Goal: Information Seeking & Learning: Understand process/instructions

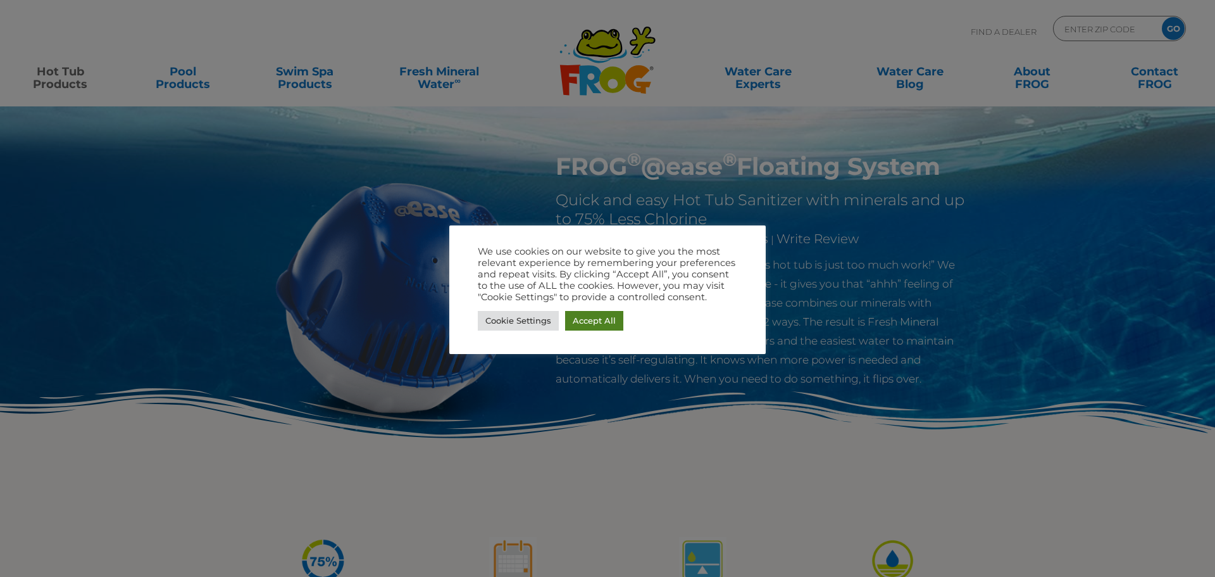
click at [585, 320] on link "Accept All" at bounding box center [594, 321] width 58 height 20
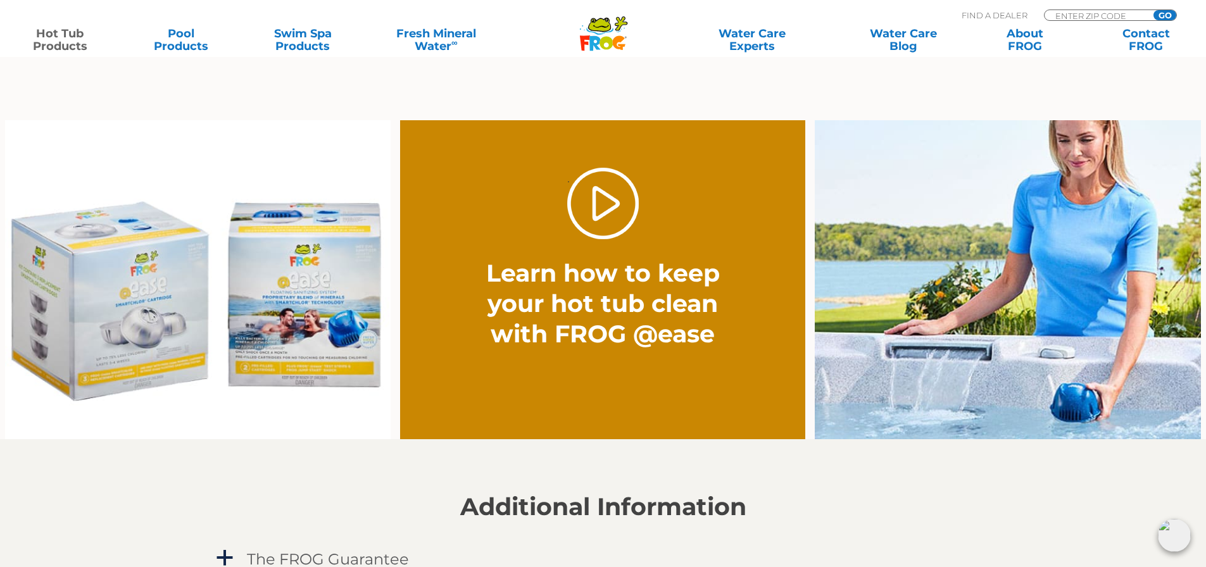
scroll to position [949, 0]
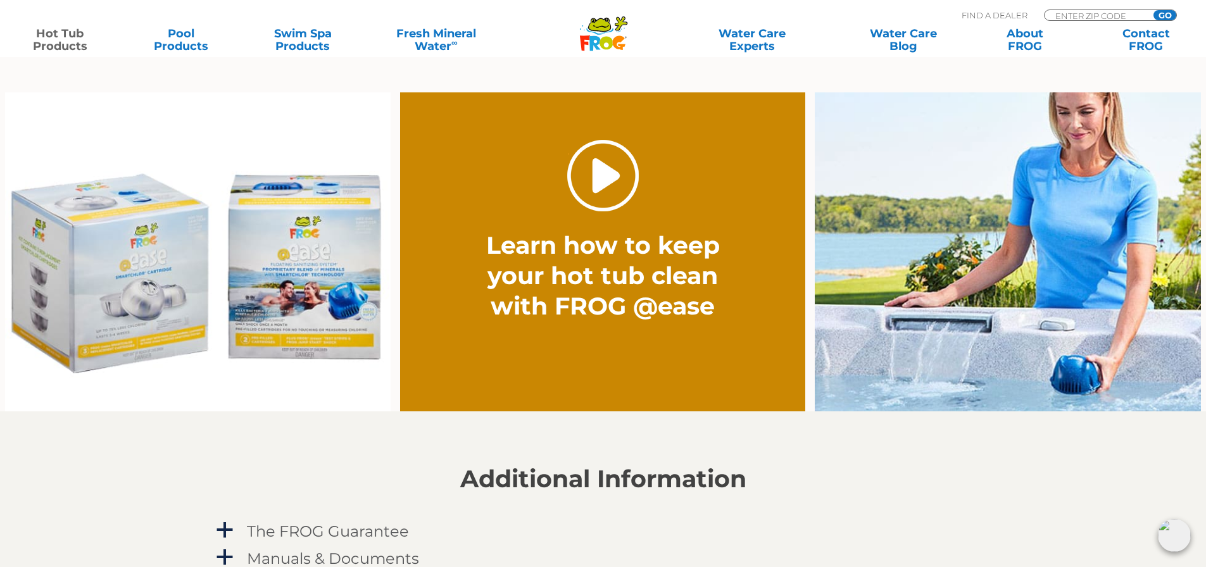
click at [617, 177] on link "." at bounding box center [603, 176] width 72 height 72
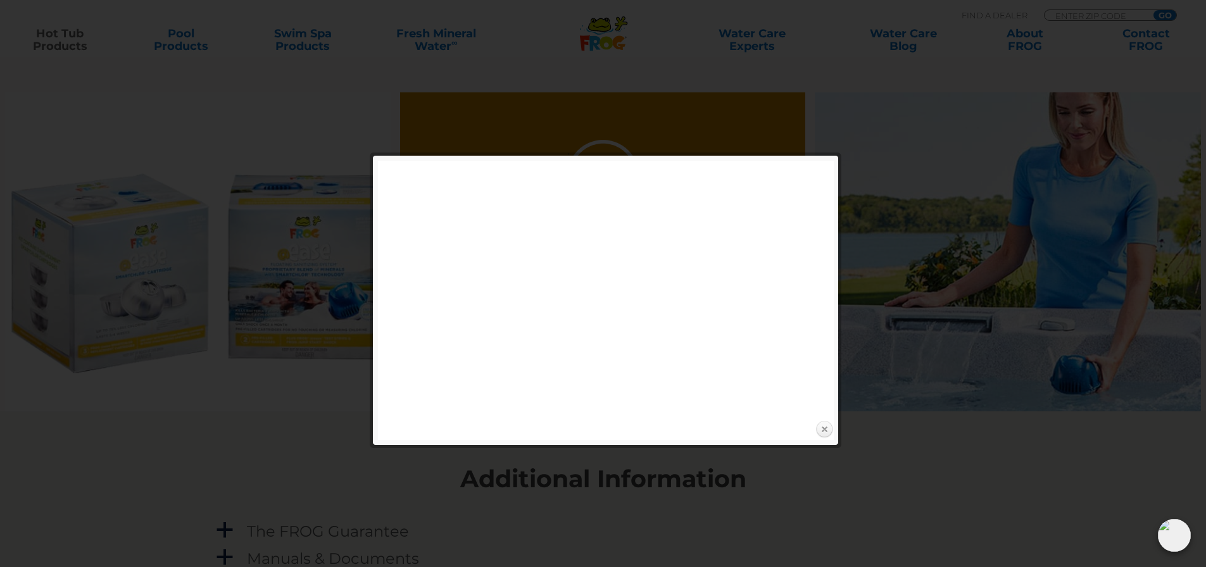
click at [821, 428] on link "Close" at bounding box center [823, 429] width 19 height 19
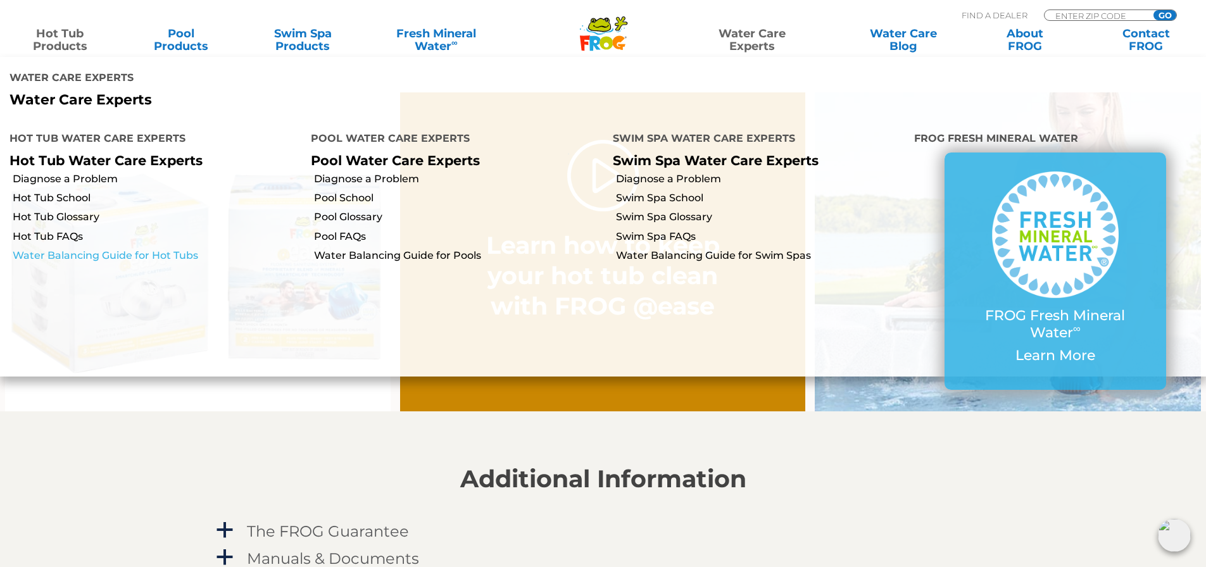
click at [184, 256] on link "Water Balancing Guide for Hot Tubs" at bounding box center [157, 256] width 289 height 14
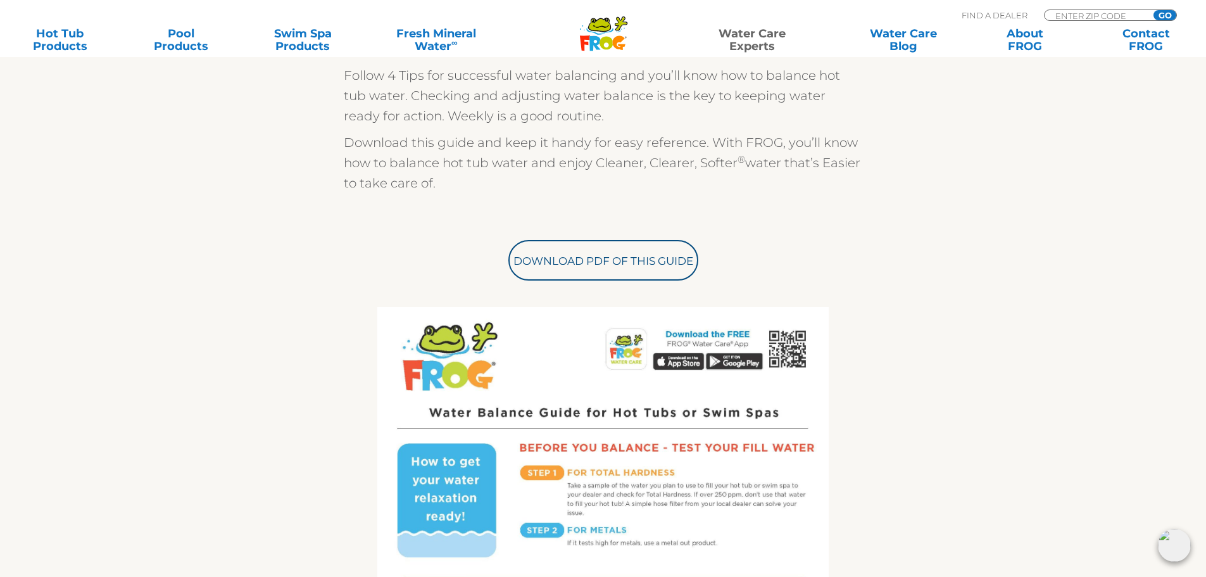
scroll to position [380, 0]
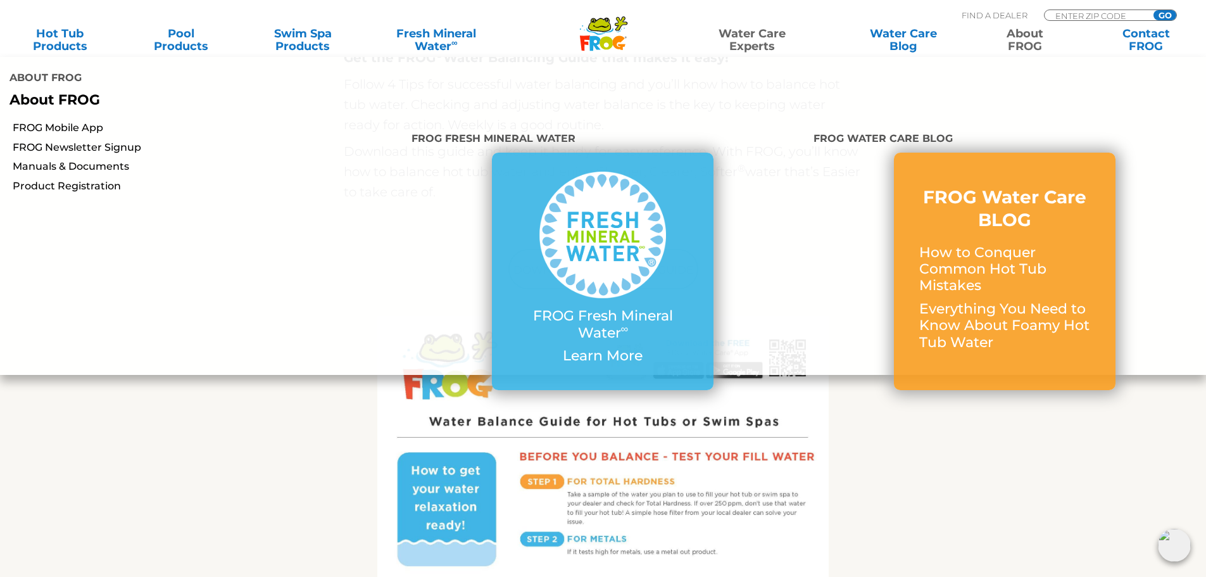
click at [1016, 40] on link "About FROG" at bounding box center [1024, 39] width 94 height 25
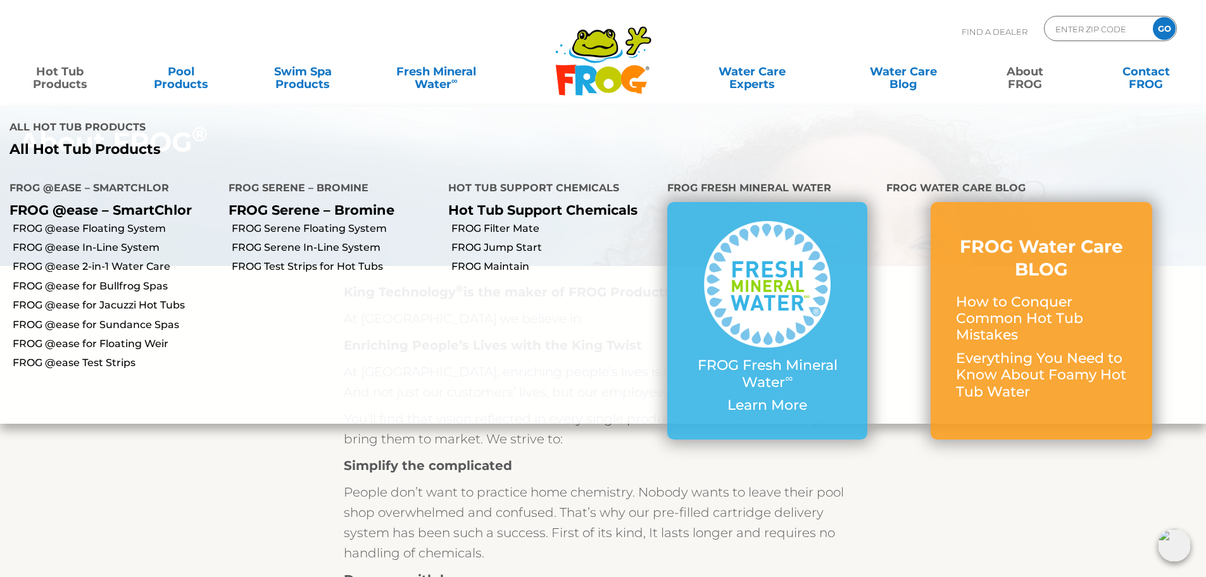
click at [63, 72] on link "Hot Tub Products" at bounding box center [60, 71] width 94 height 25
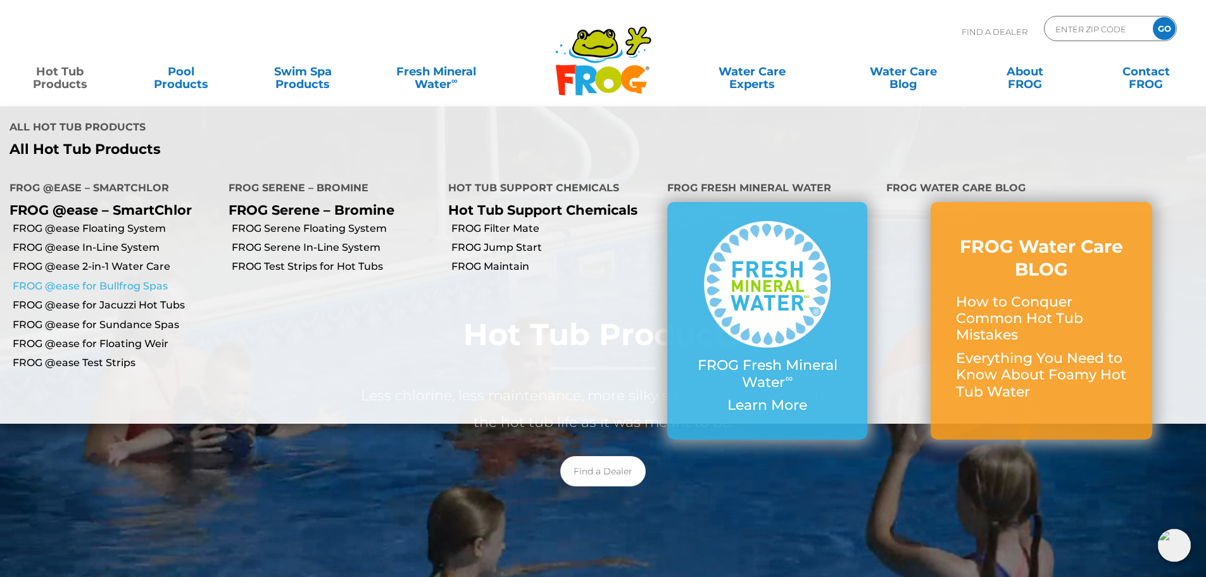
click at [112, 287] on link "FROG @ease for Bullfrog Spas" at bounding box center [116, 286] width 206 height 14
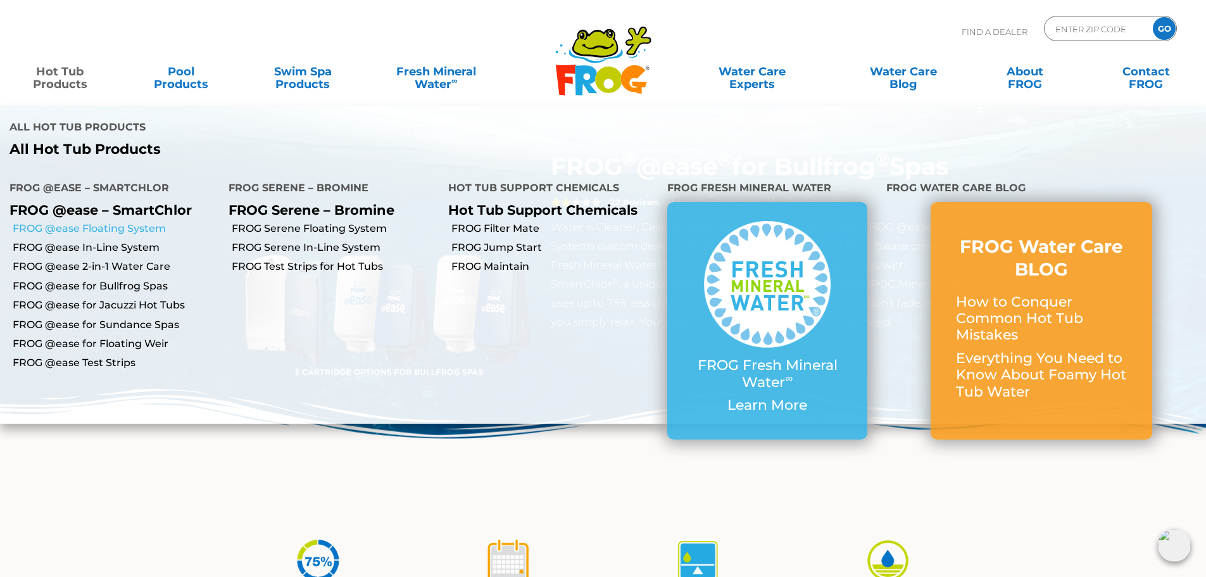
click at [126, 225] on link "FROG @ease Floating System" at bounding box center [116, 228] width 206 height 14
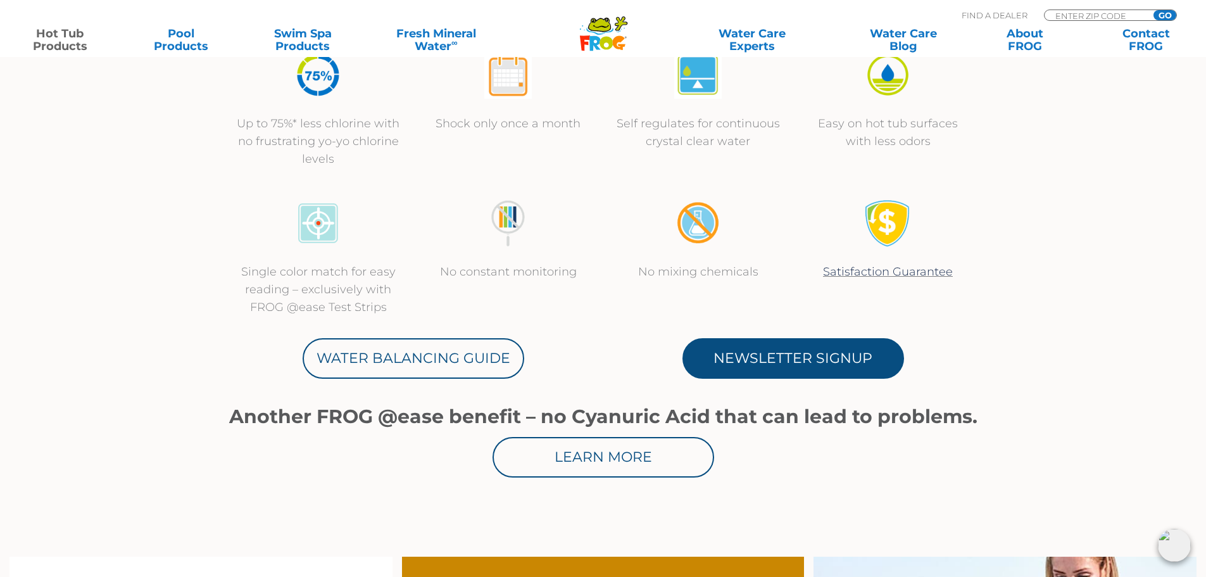
scroll to position [506, 0]
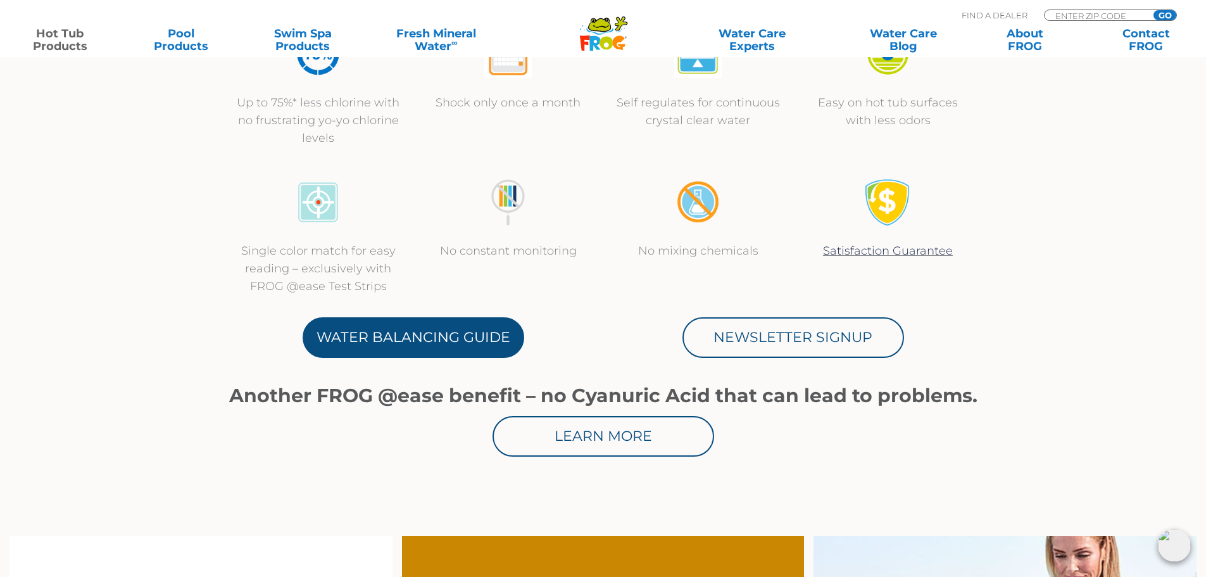
click at [449, 327] on link "Water Balancing Guide" at bounding box center [412, 337] width 221 height 41
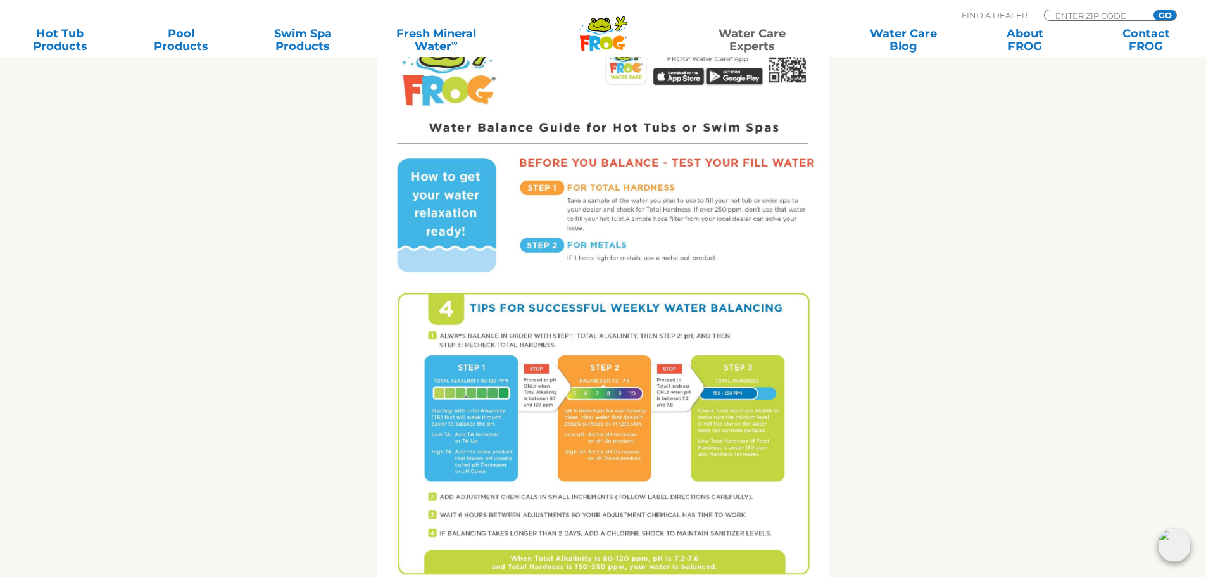
scroll to position [696, 0]
